Goal: Task Accomplishment & Management: Use online tool/utility

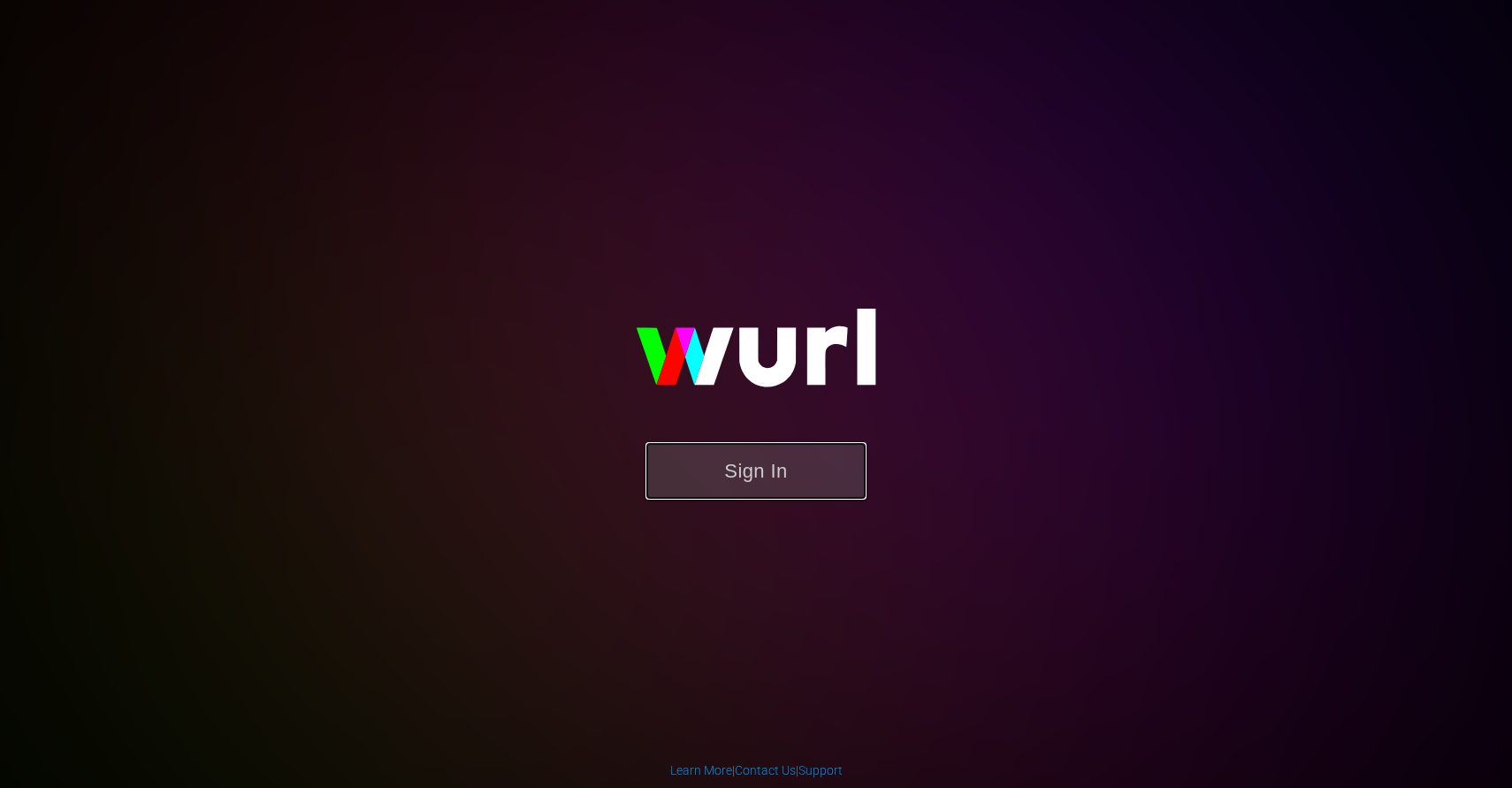
click at [767, 477] on button "Sign In" at bounding box center [756, 470] width 221 height 58
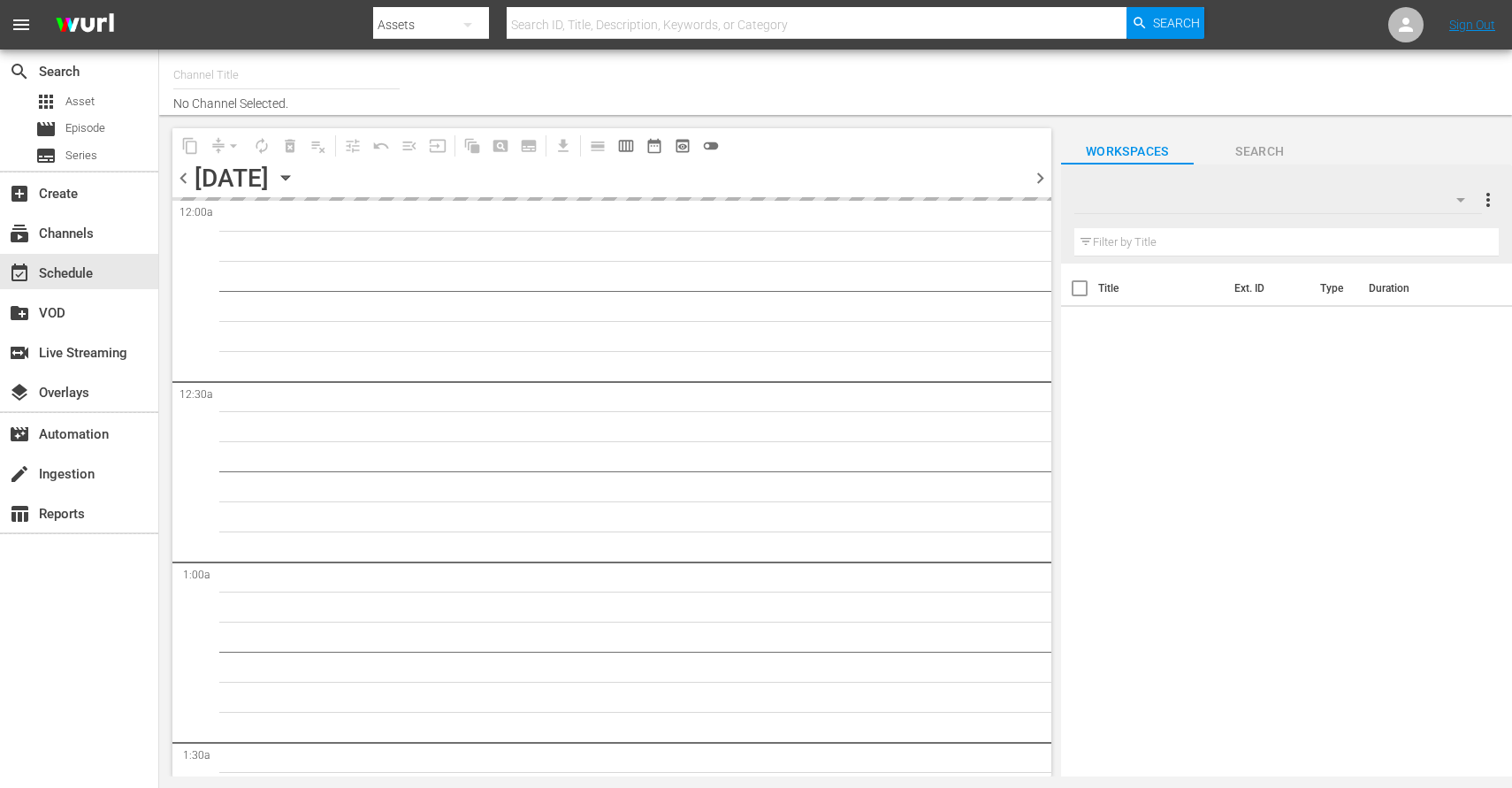
type input "Dr. Phil (1805)"
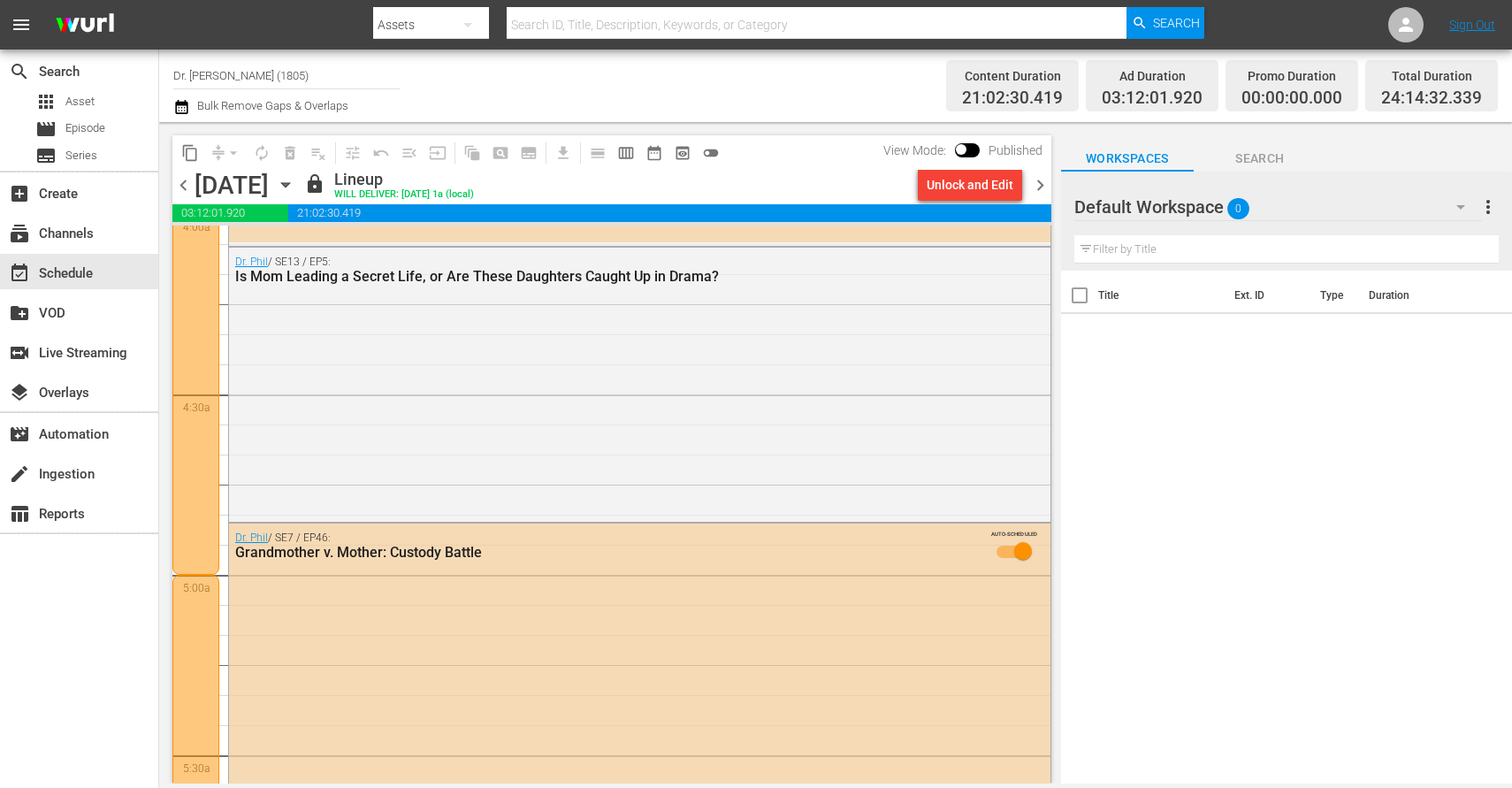
scroll to position [1578, 0]
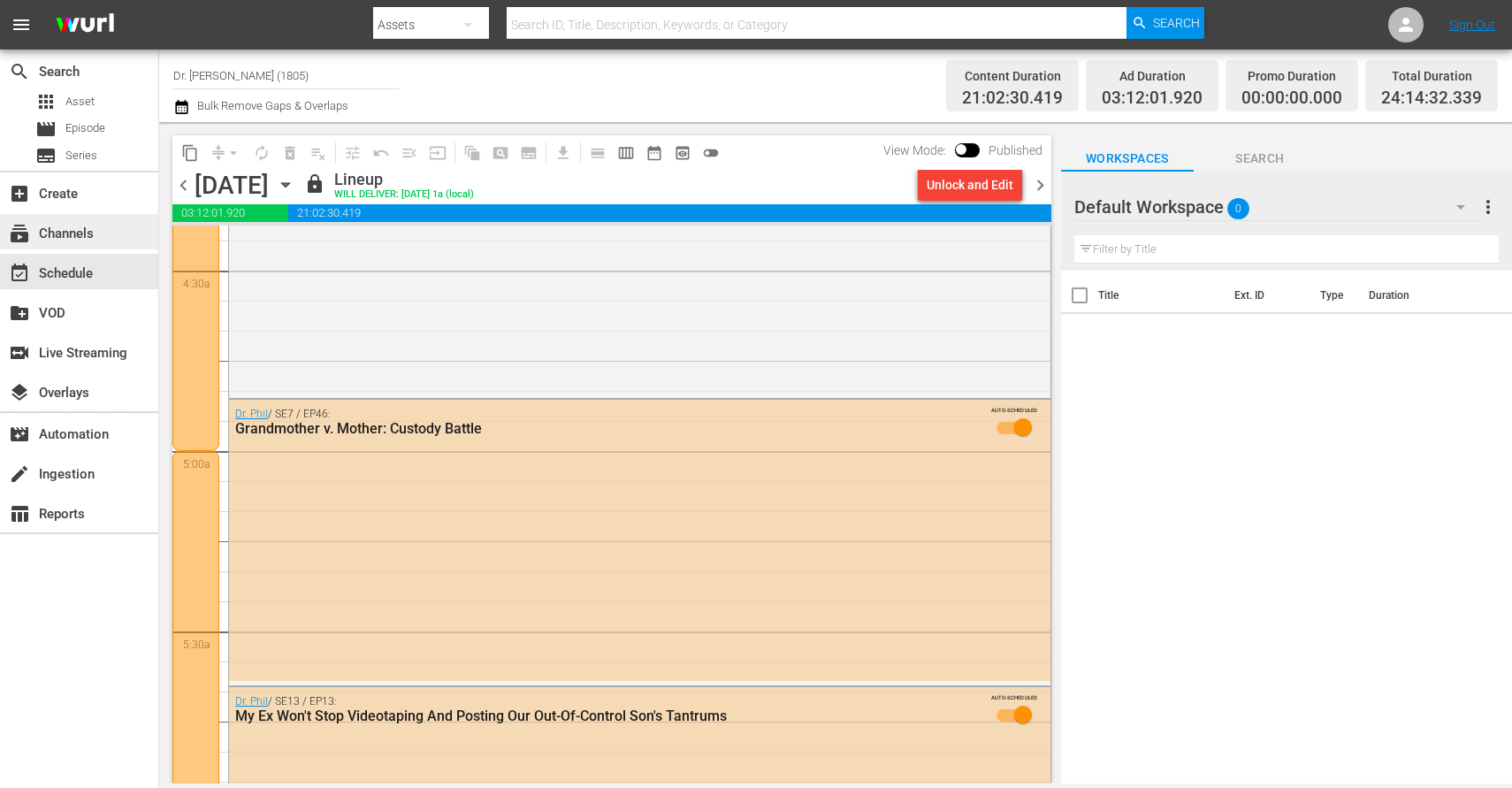
click at [66, 238] on div "subscriptions Channels" at bounding box center [50, 231] width 99 height 16
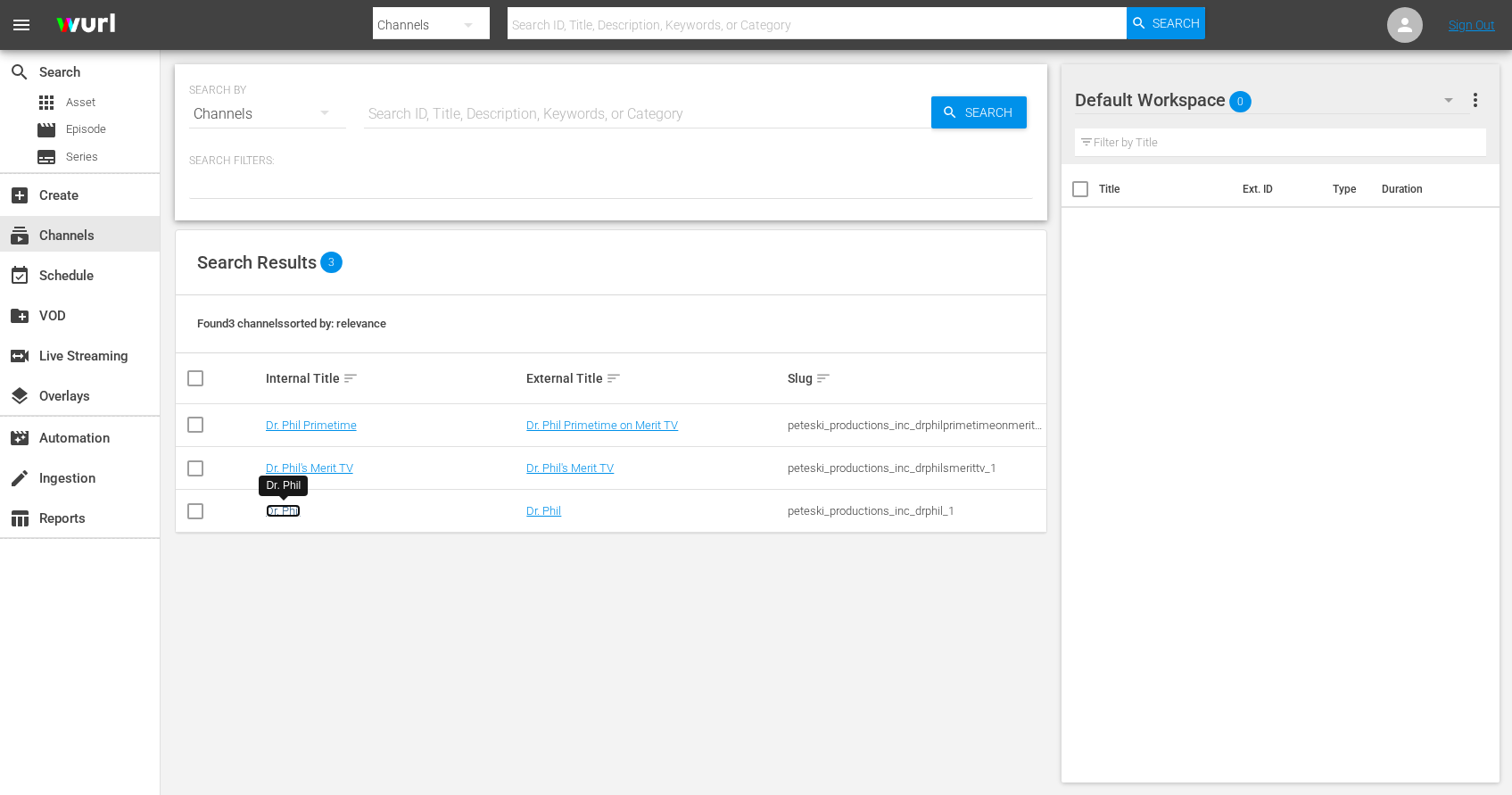
click at [285, 516] on link "Dr. Phil" at bounding box center [283, 510] width 34 height 14
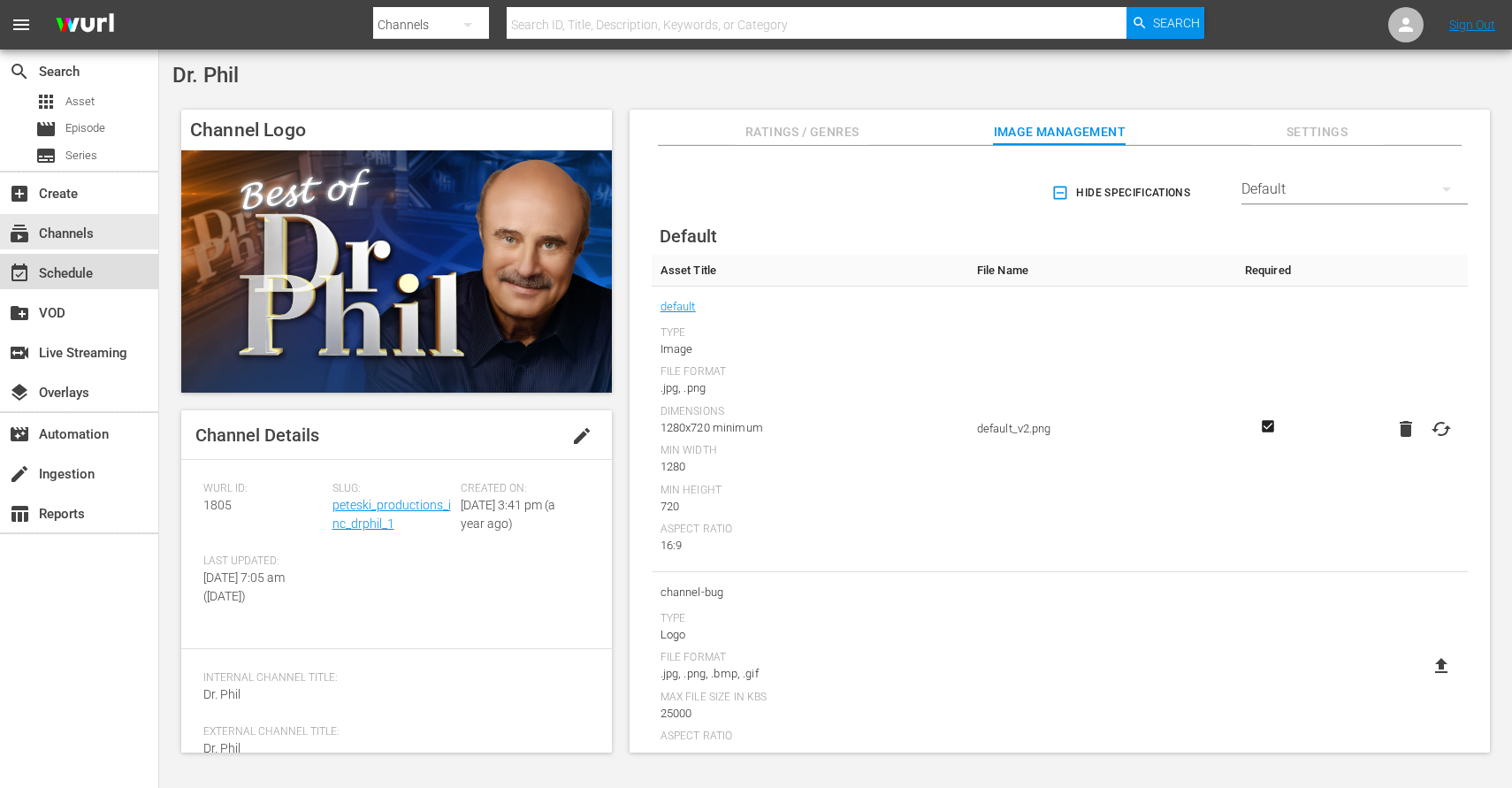
click at [71, 277] on div "event_available Schedule" at bounding box center [50, 271] width 99 height 16
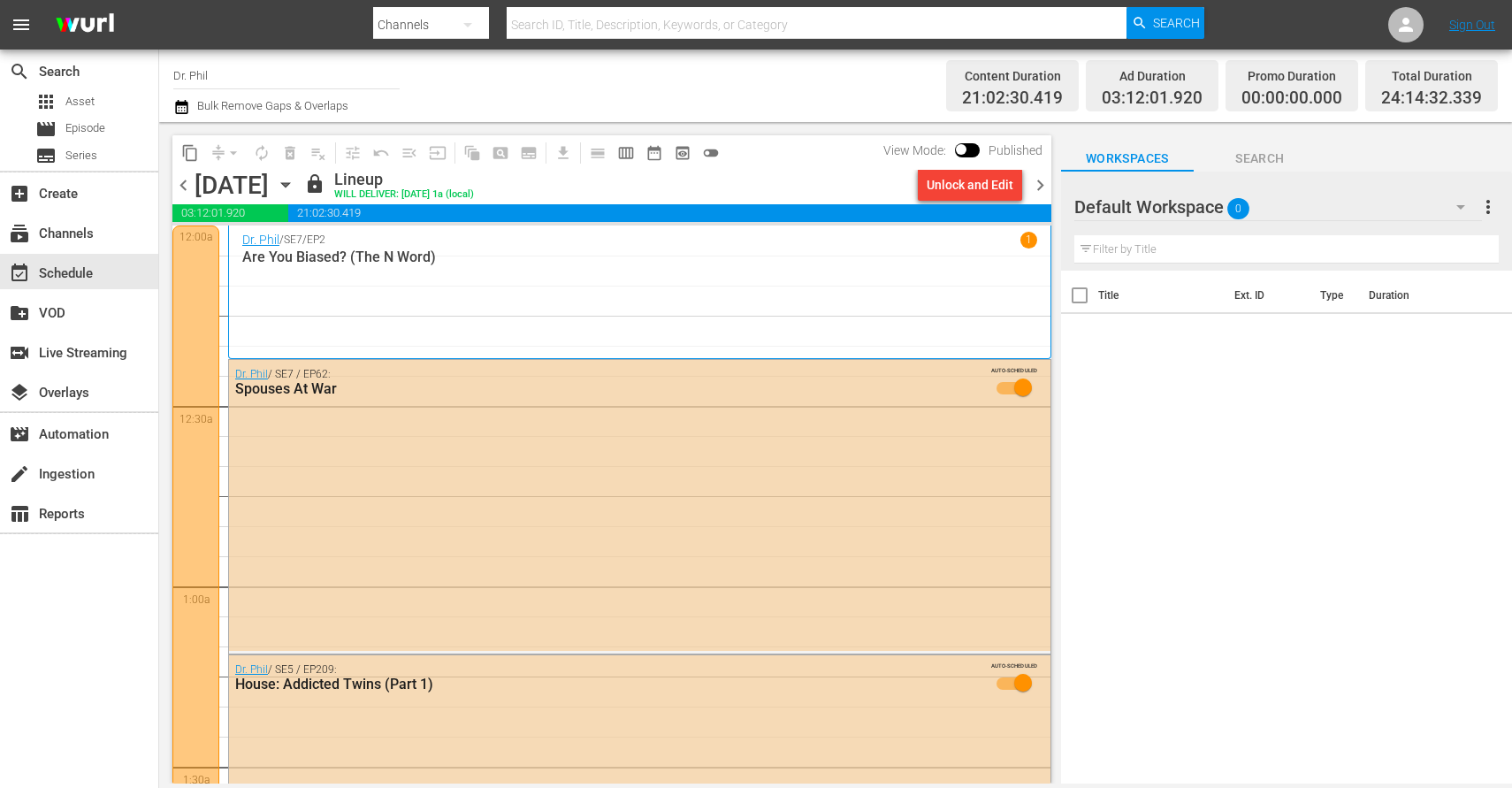
click at [204, 74] on input "Dr. Phil" at bounding box center [287, 75] width 227 height 42
click at [777, 59] on div "Channel Title Dr. Phil Bulk Remove Gaps & Overlaps" at bounding box center [535, 85] width 723 height 64
click at [972, 178] on div "Unlock and Edit" at bounding box center [970, 184] width 86 height 31
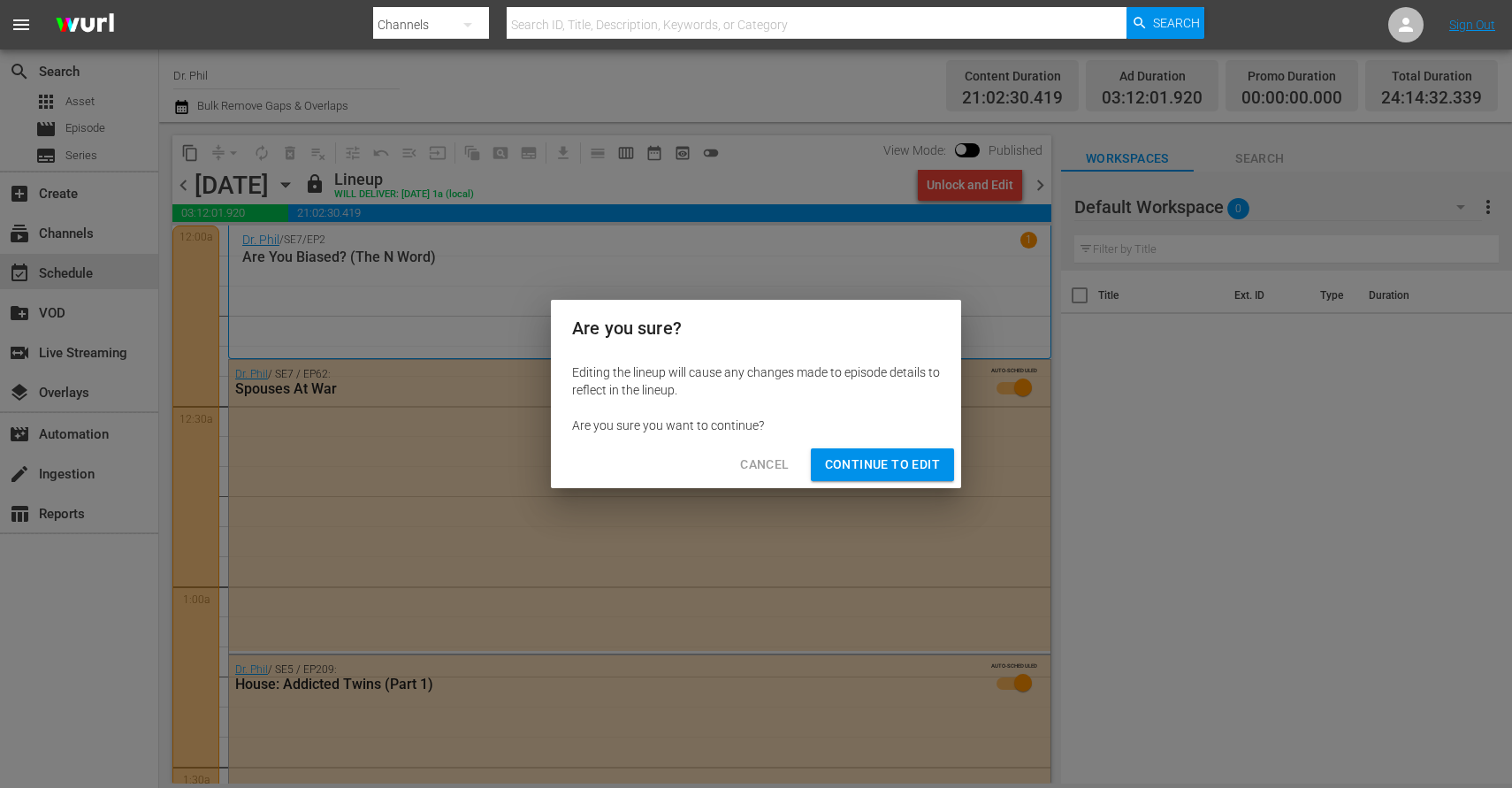
click at [748, 462] on span "Cancel" at bounding box center [765, 464] width 49 height 22
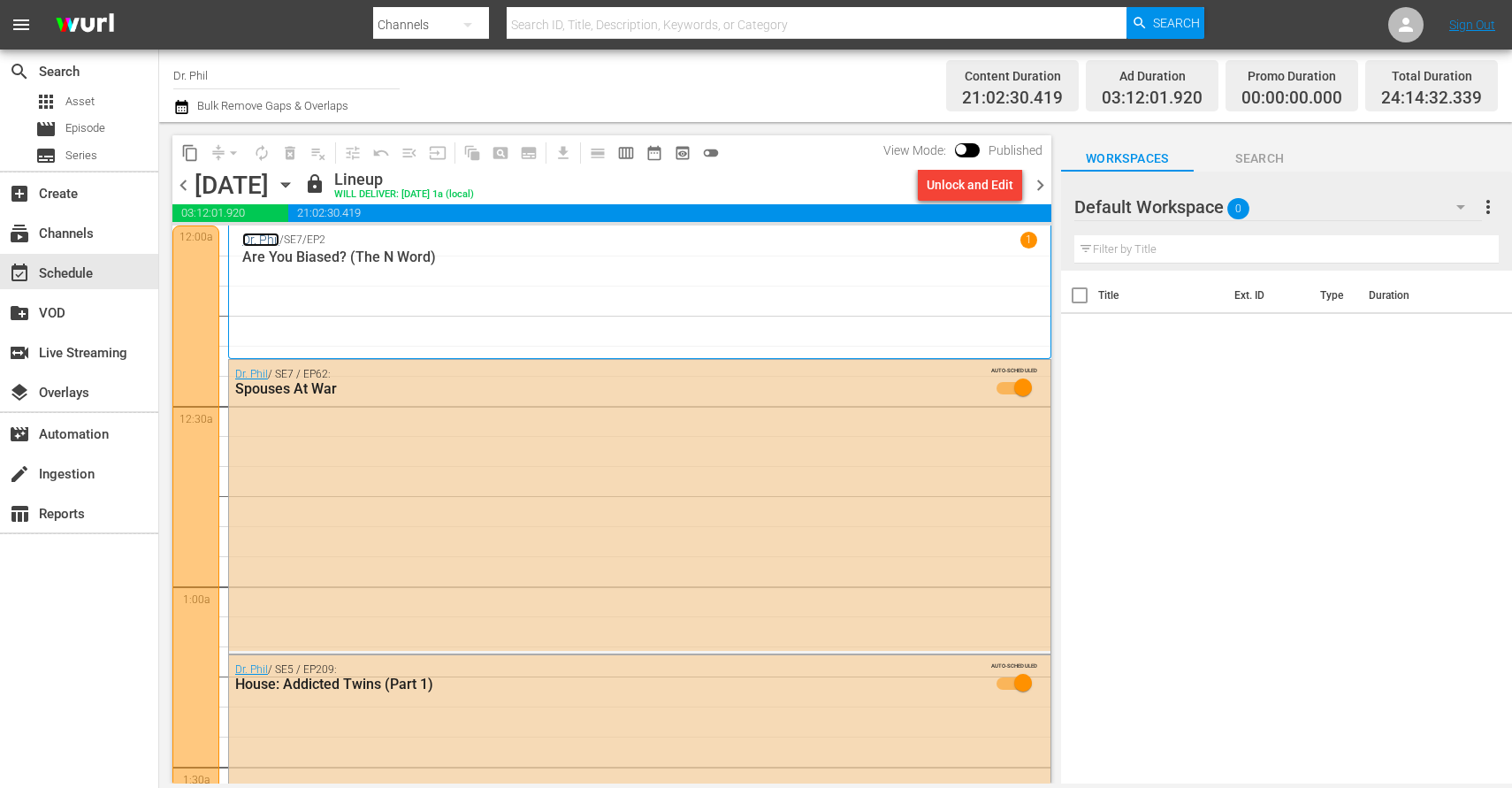
click at [255, 241] on link "Dr. Phil" at bounding box center [260, 239] width 37 height 14
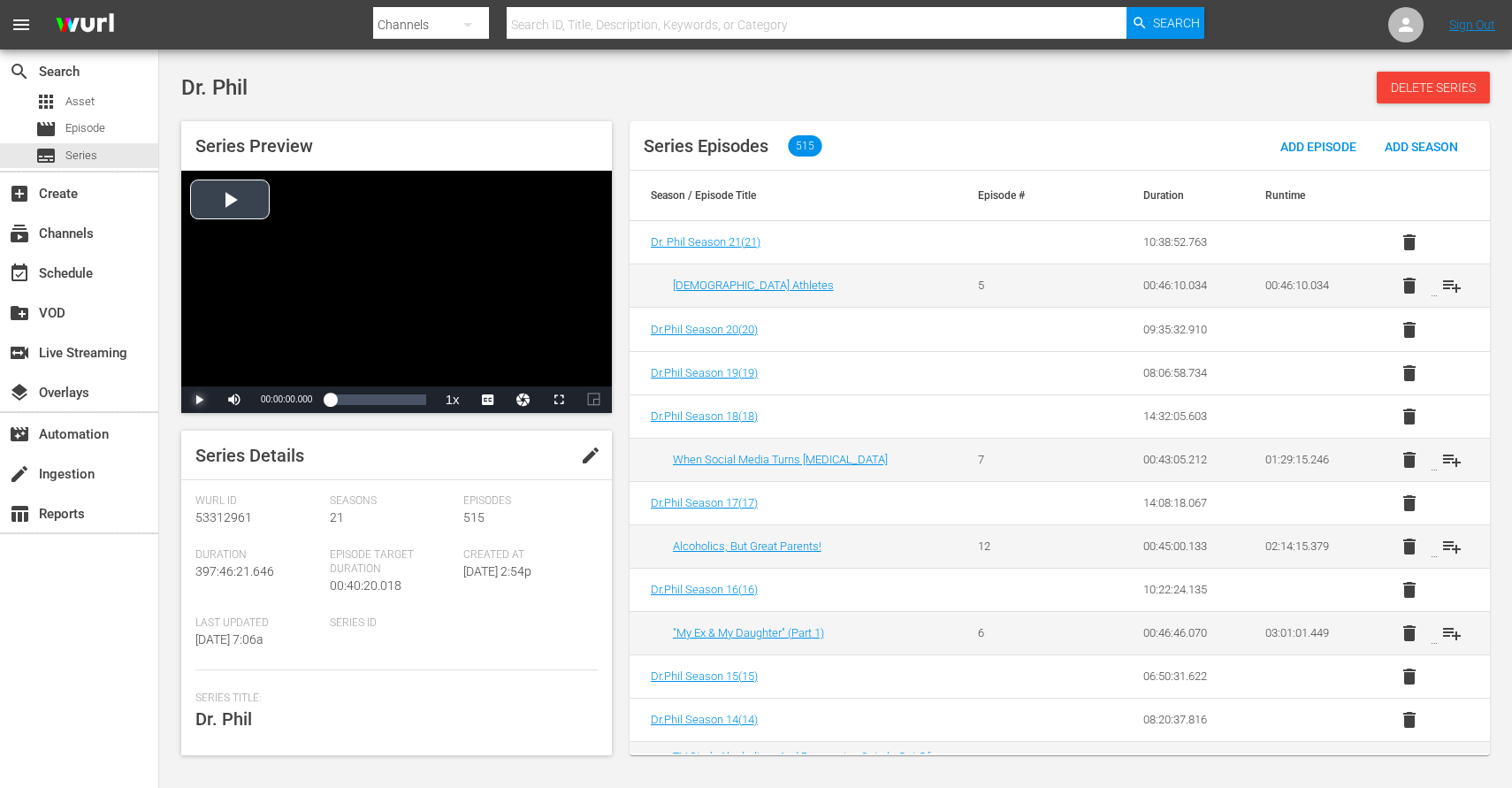
click at [199, 399] on span "Video Player" at bounding box center [199, 399] width 0 height 0
click at [271, 396] on div "44%" at bounding box center [273, 398] width 44 height 26
click at [268, 398] on div "Volume Level" at bounding box center [262, 398] width 14 height 3
click at [343, 405] on div "00:00:14.358" at bounding box center [337, 399] width 14 height 18
click at [343, 405] on div "00:05:54.390" at bounding box center [337, 399] width 14 height 18
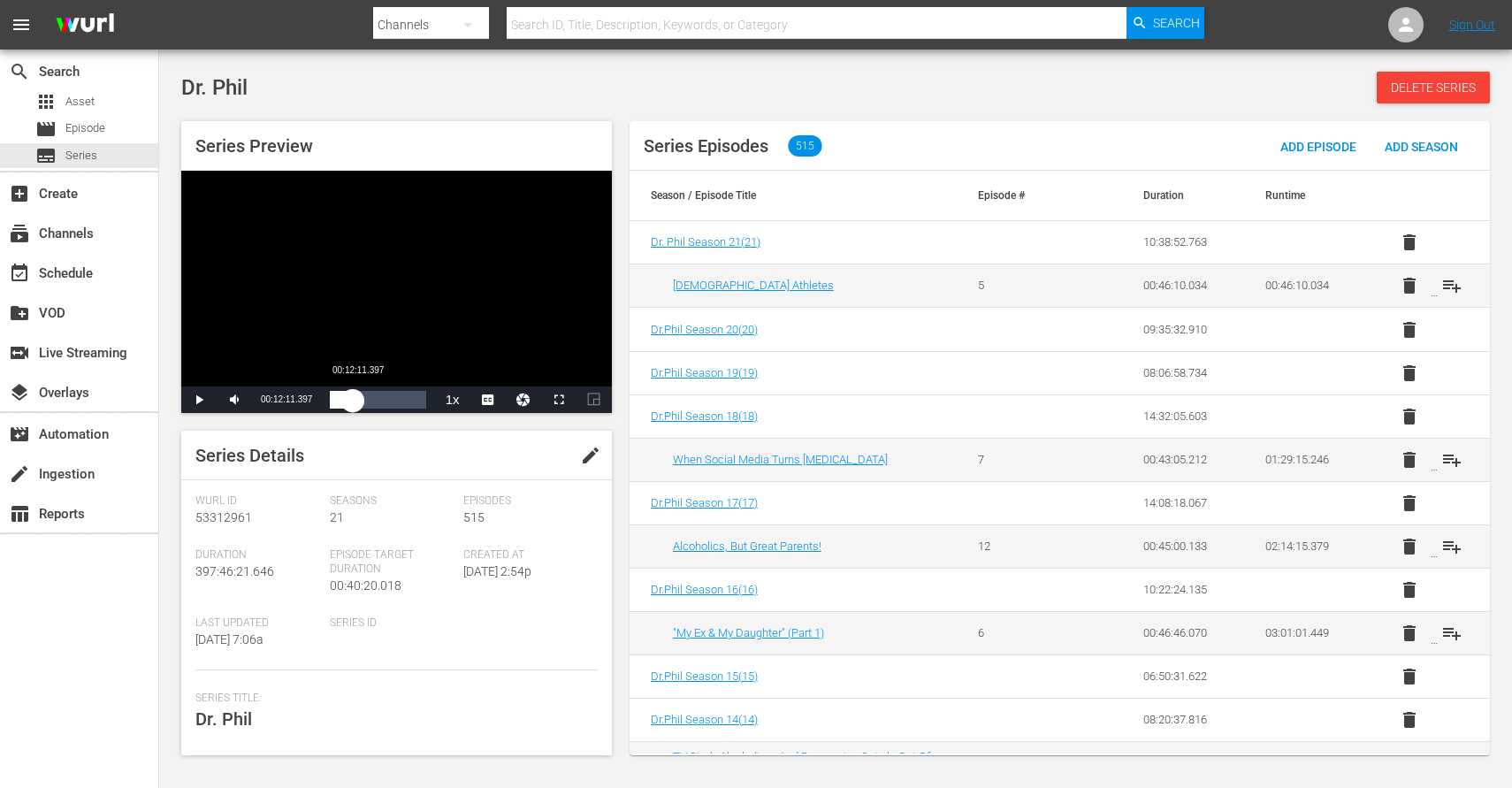
click at [353, 406] on div "00:10:13.708" at bounding box center [342, 399] width 23 height 18
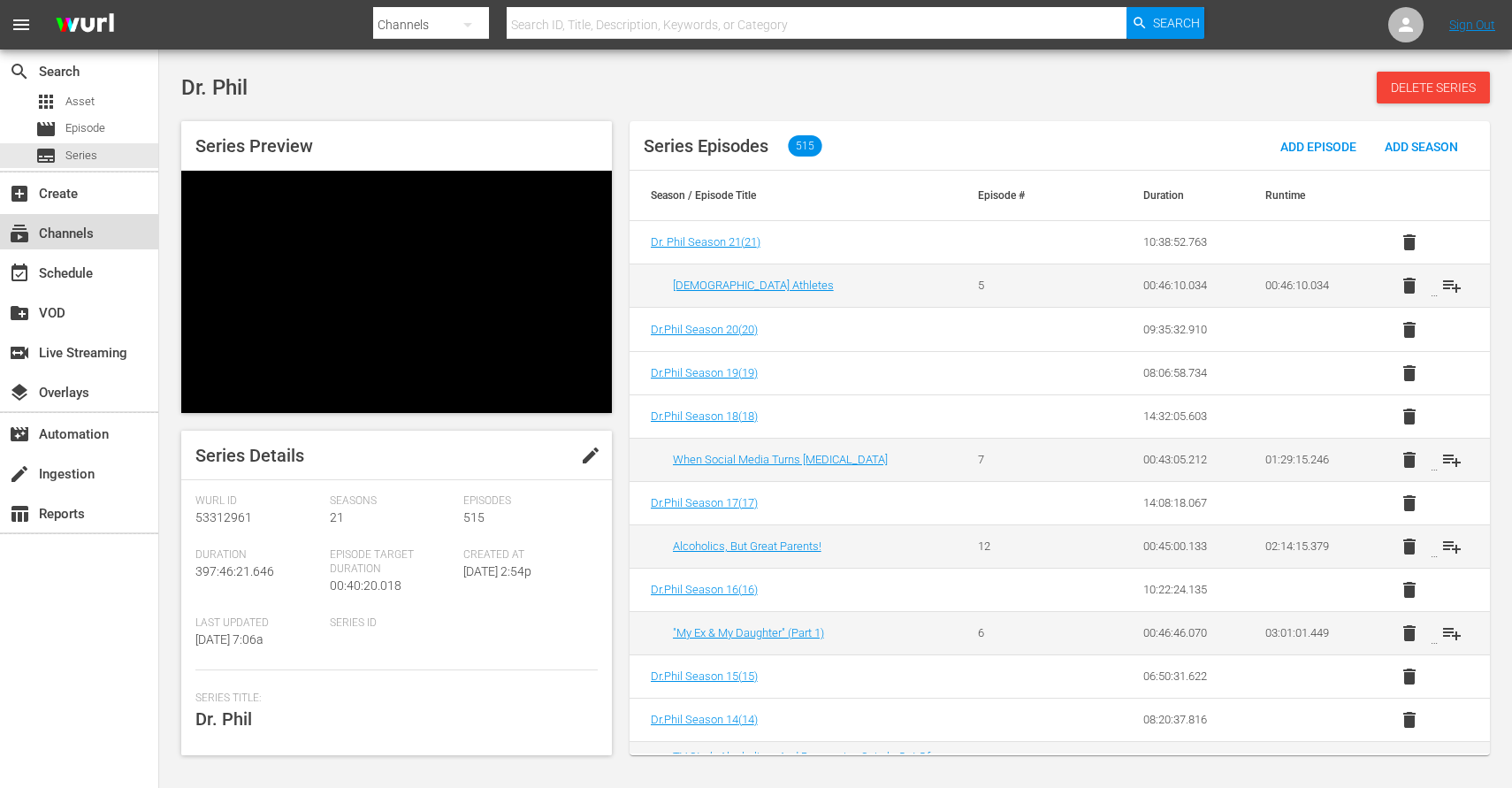
click at [63, 247] on div "subscriptions Channels" at bounding box center [79, 231] width 158 height 35
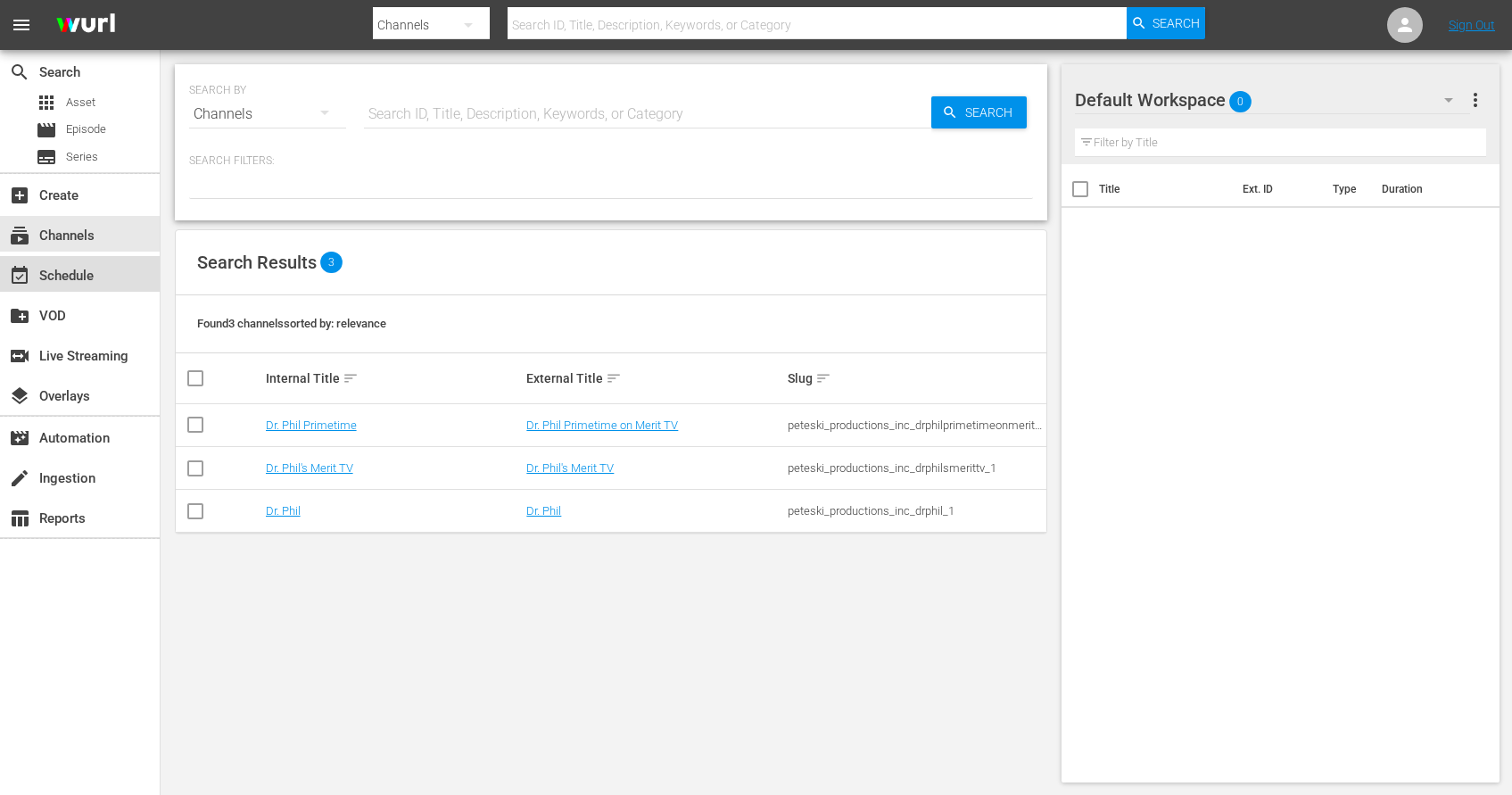
click at [64, 281] on div "event_available Schedule" at bounding box center [50, 273] width 100 height 16
